Goal: Task Accomplishment & Management: Complete application form

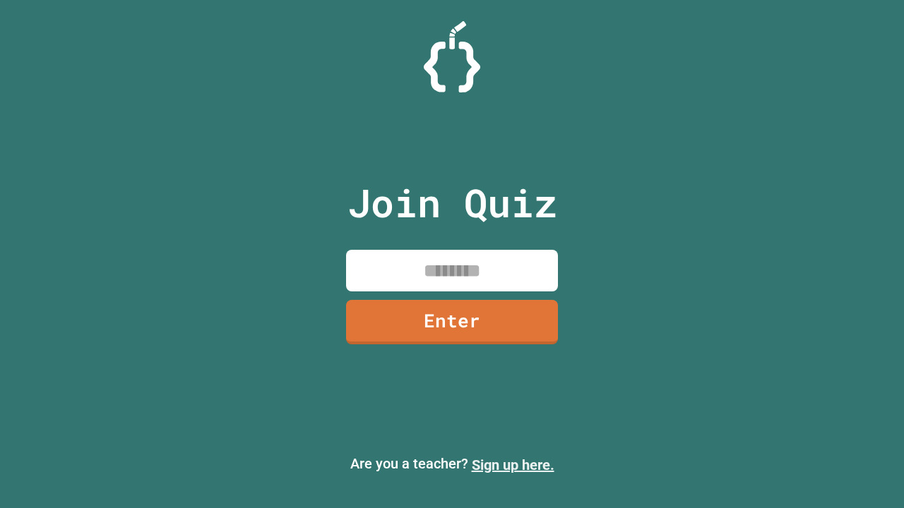
click at [513, 465] on link "Sign up here." at bounding box center [513, 465] width 83 height 17
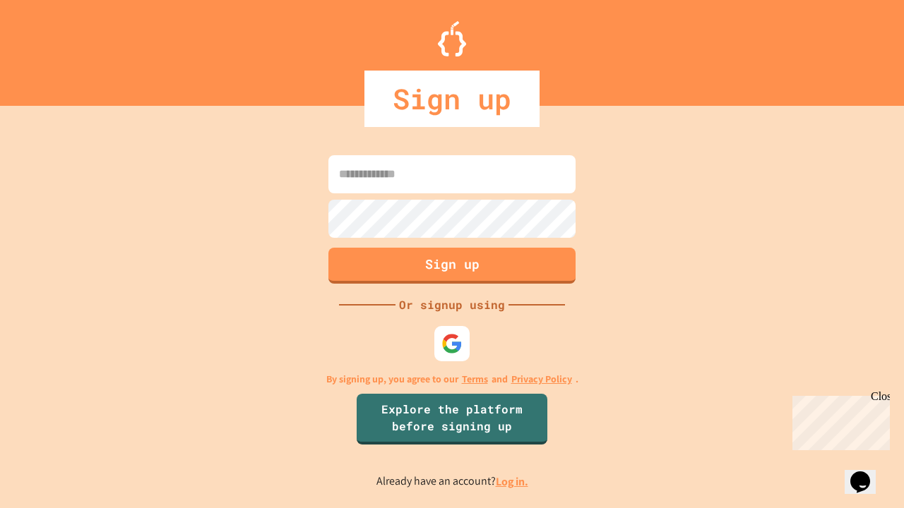
click at [513, 482] on link "Log in." at bounding box center [512, 482] width 32 height 15
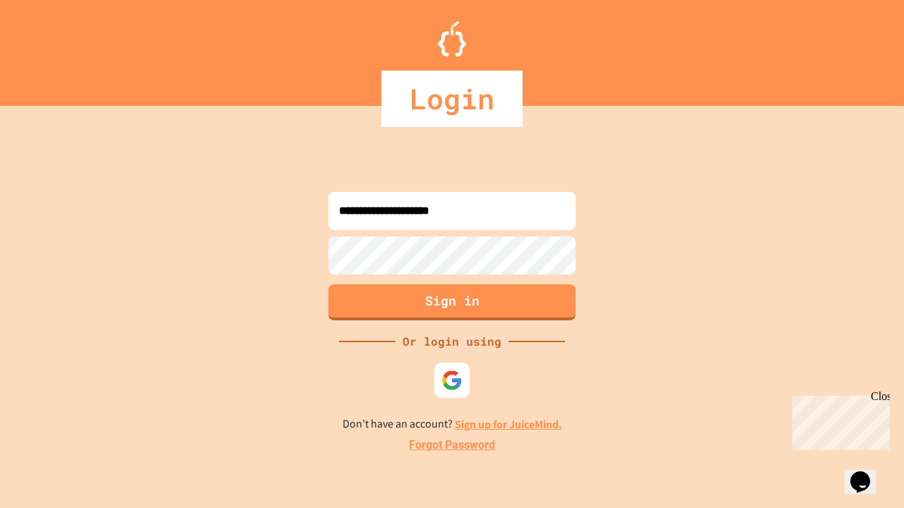
type input "**********"
